Goal: Task Accomplishment & Management: Complete application form

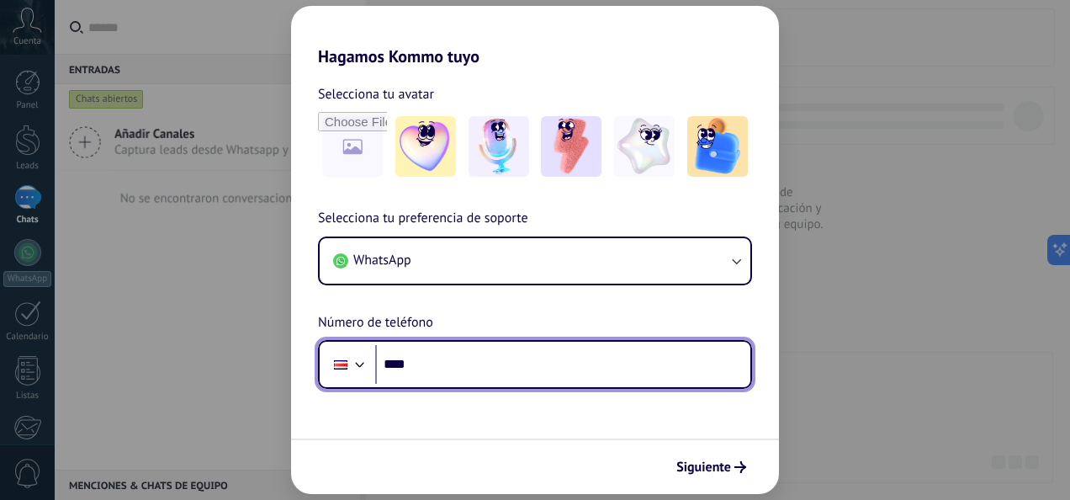
click at [481, 357] on input "****" at bounding box center [562, 364] width 375 height 39
type input "**********"
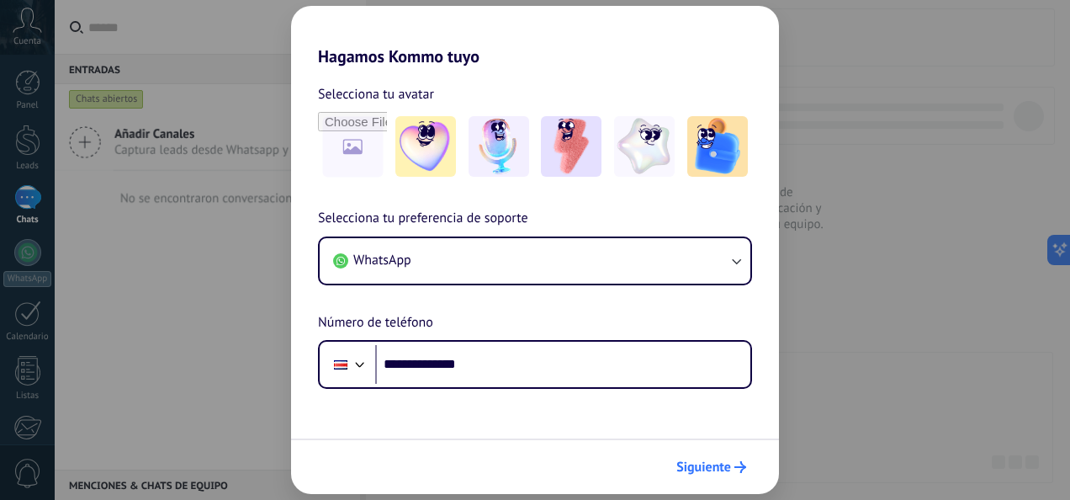
click at [710, 476] on button "Siguiente" at bounding box center [711, 466] width 85 height 29
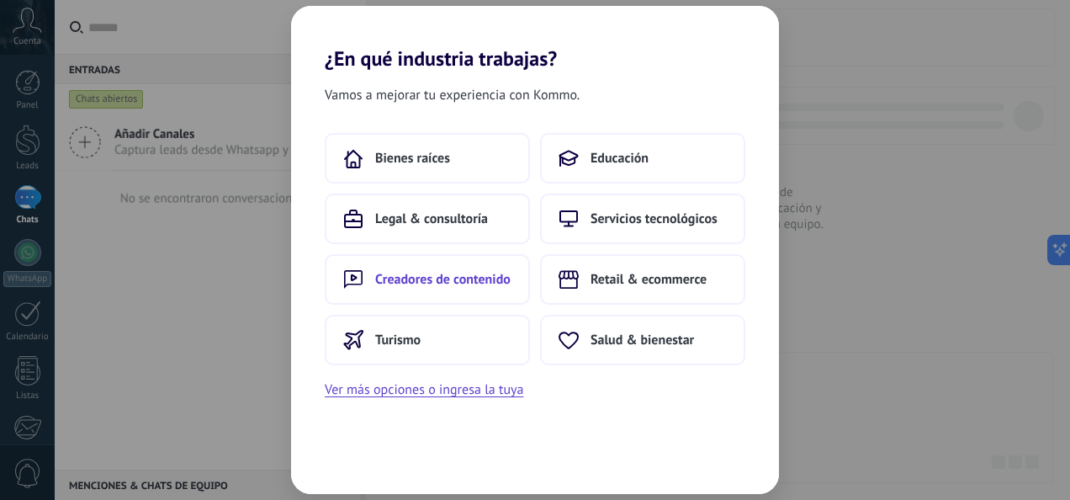
click at [459, 269] on button "Creadores de contenido" at bounding box center [427, 279] width 205 height 50
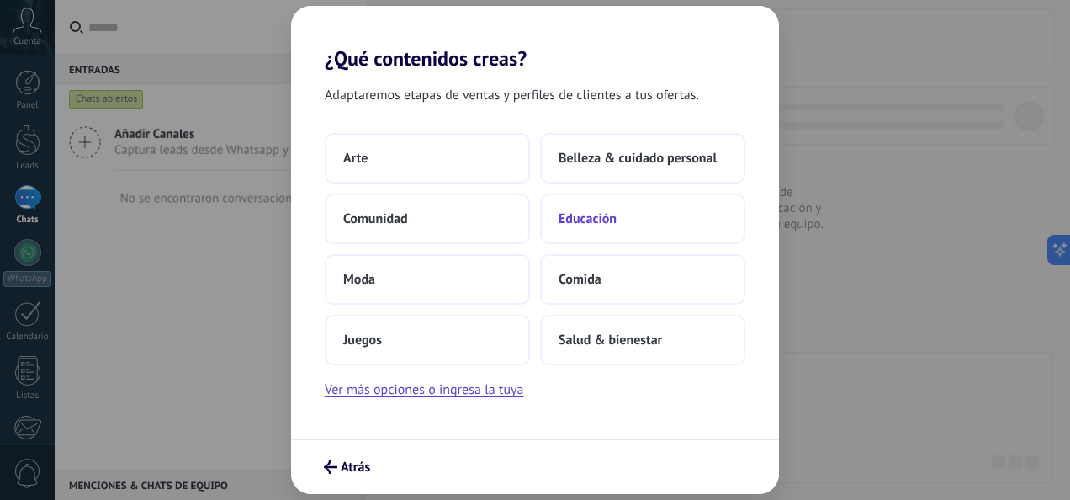
click at [584, 225] on span "Educación" at bounding box center [587, 218] width 58 height 17
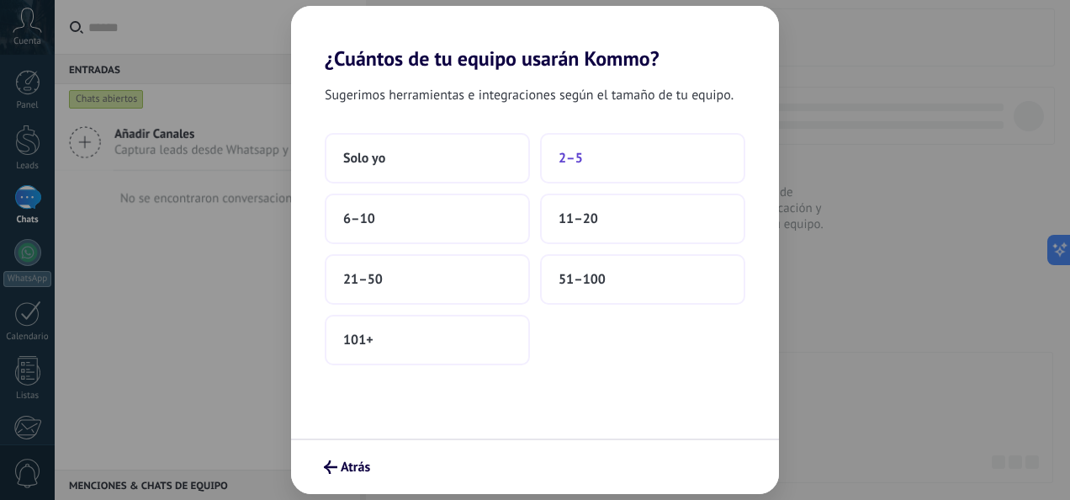
click at [574, 161] on span "2–5" at bounding box center [570, 158] width 24 height 17
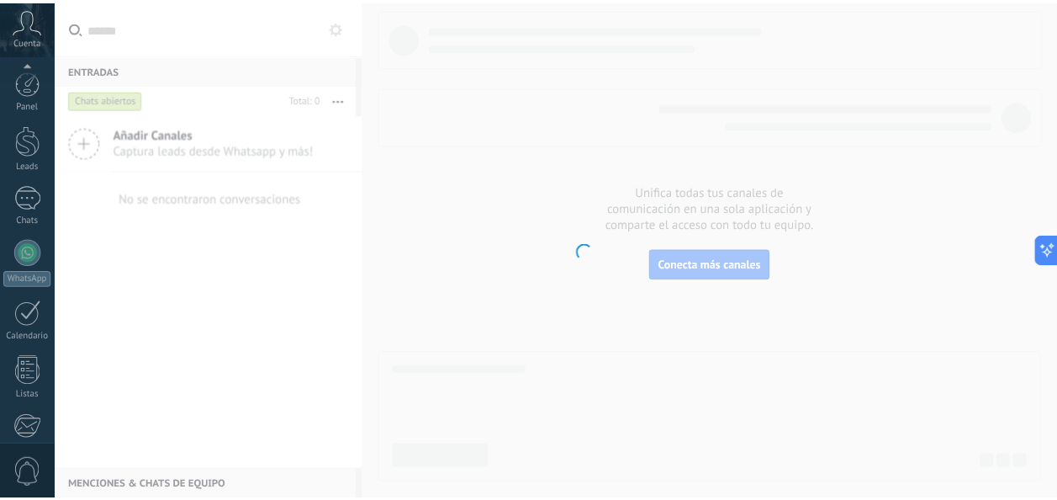
scroll to position [198, 0]
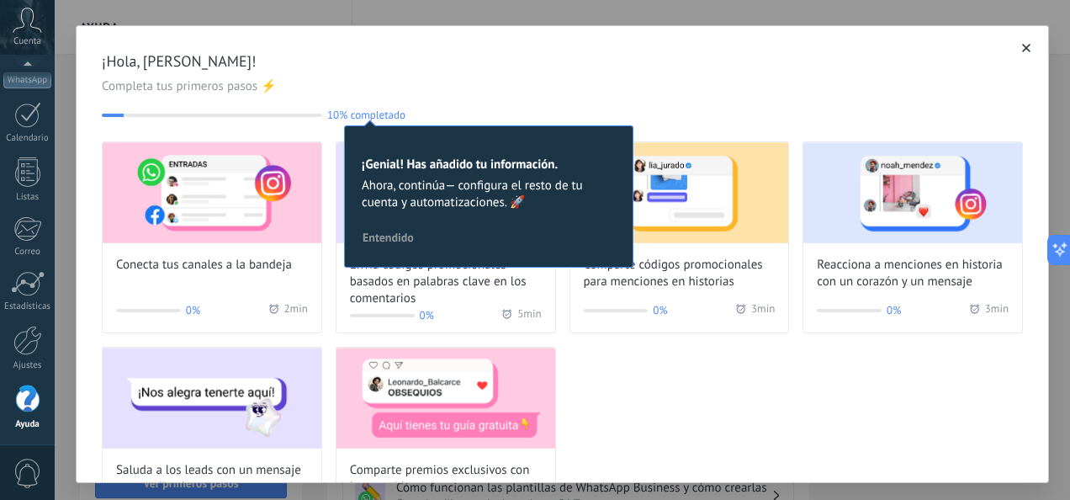
click at [604, 82] on span "Completa tus primeros pasos ⚡" at bounding box center [562, 86] width 921 height 17
click at [1018, 50] on button "button" at bounding box center [1026, 48] width 17 height 17
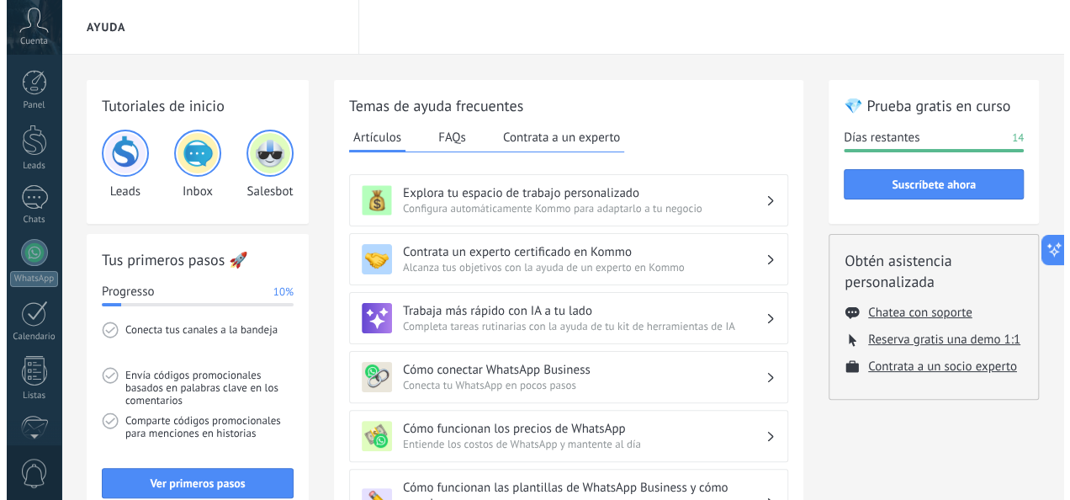
scroll to position [198, 0]
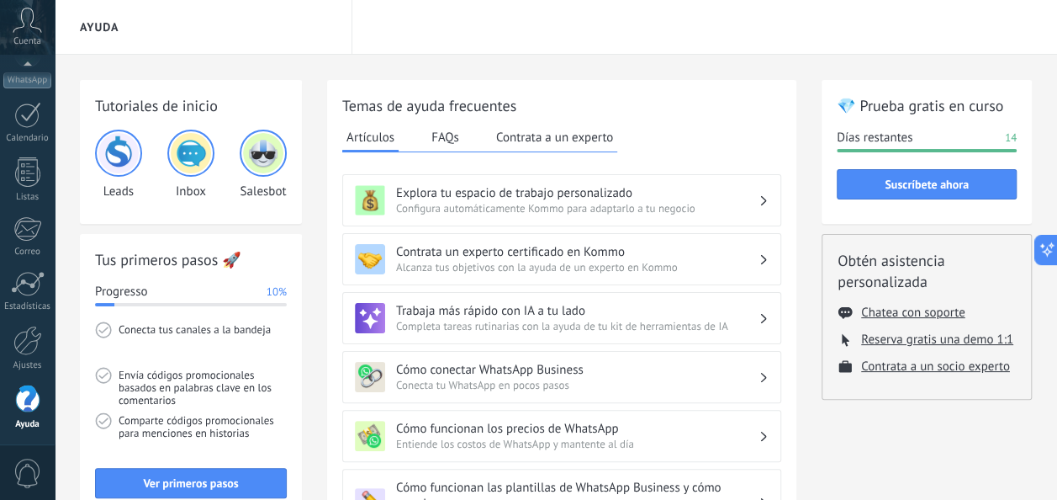
click at [34, 36] on span "Cuenta" at bounding box center [27, 41] width 28 height 11
